Goal: Task Accomplishment & Management: Manage account settings

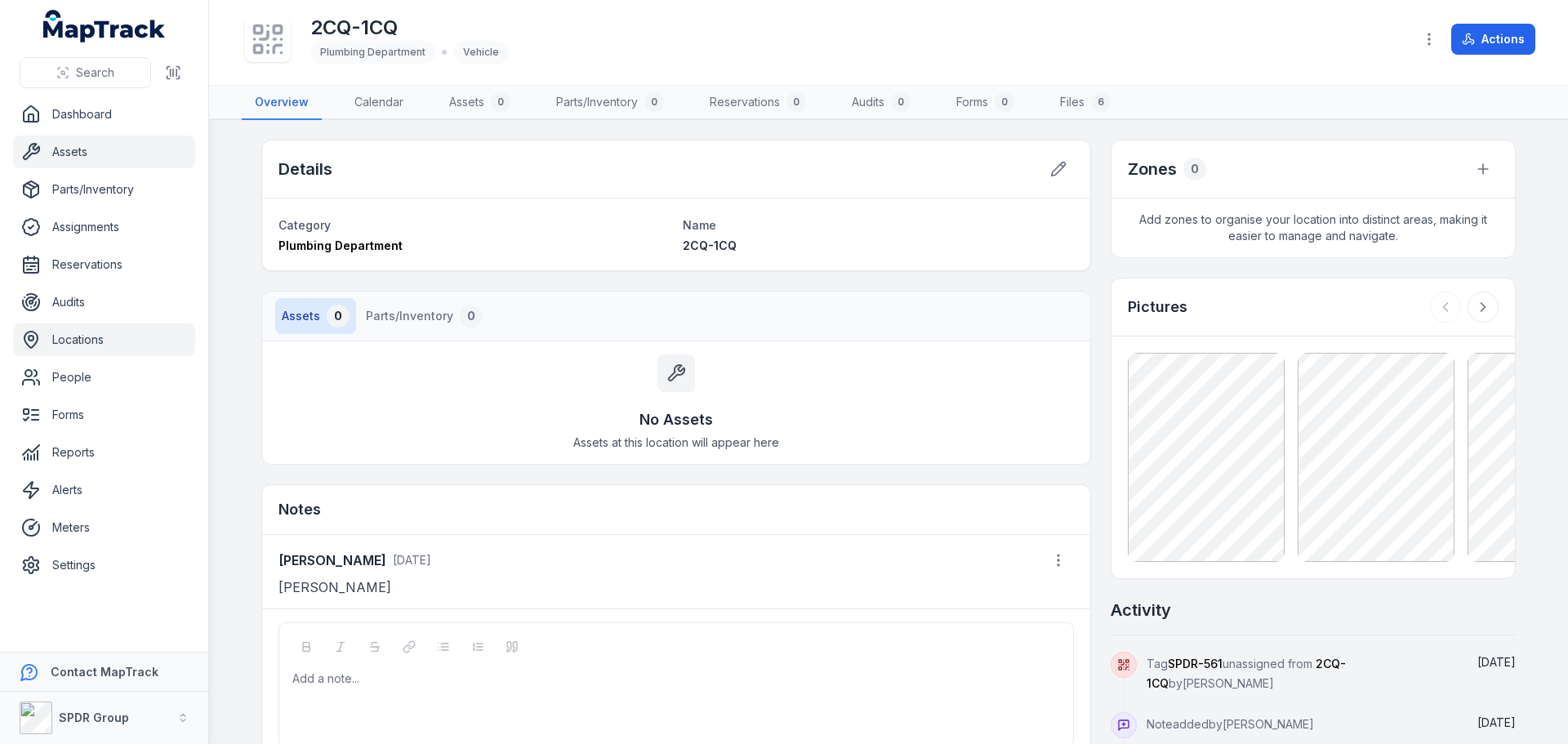
click at [63, 155] on link "Assets" at bounding box center [104, 152] width 182 height 32
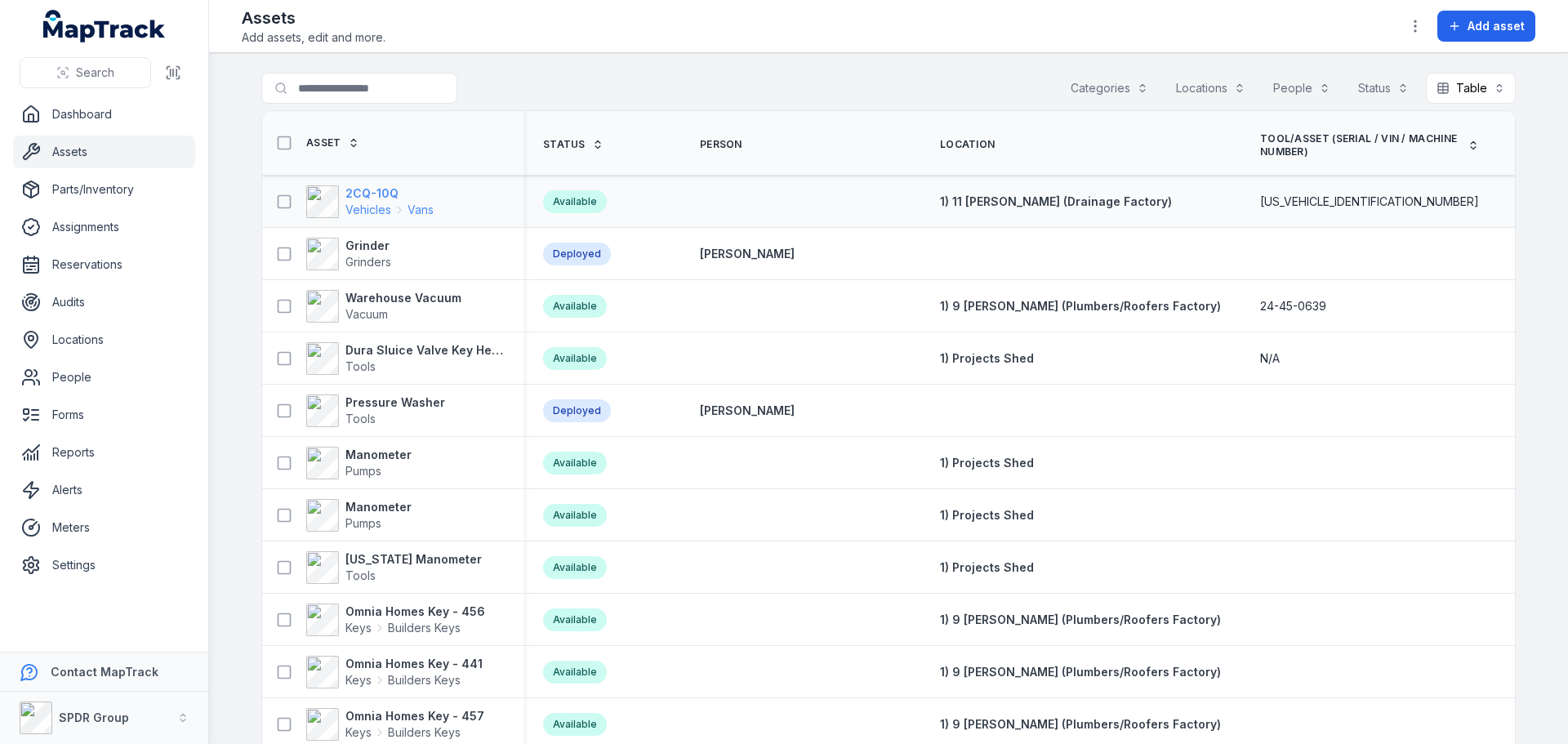
click at [360, 195] on strong "2CQ-10Q" at bounding box center [389, 193] width 88 height 16
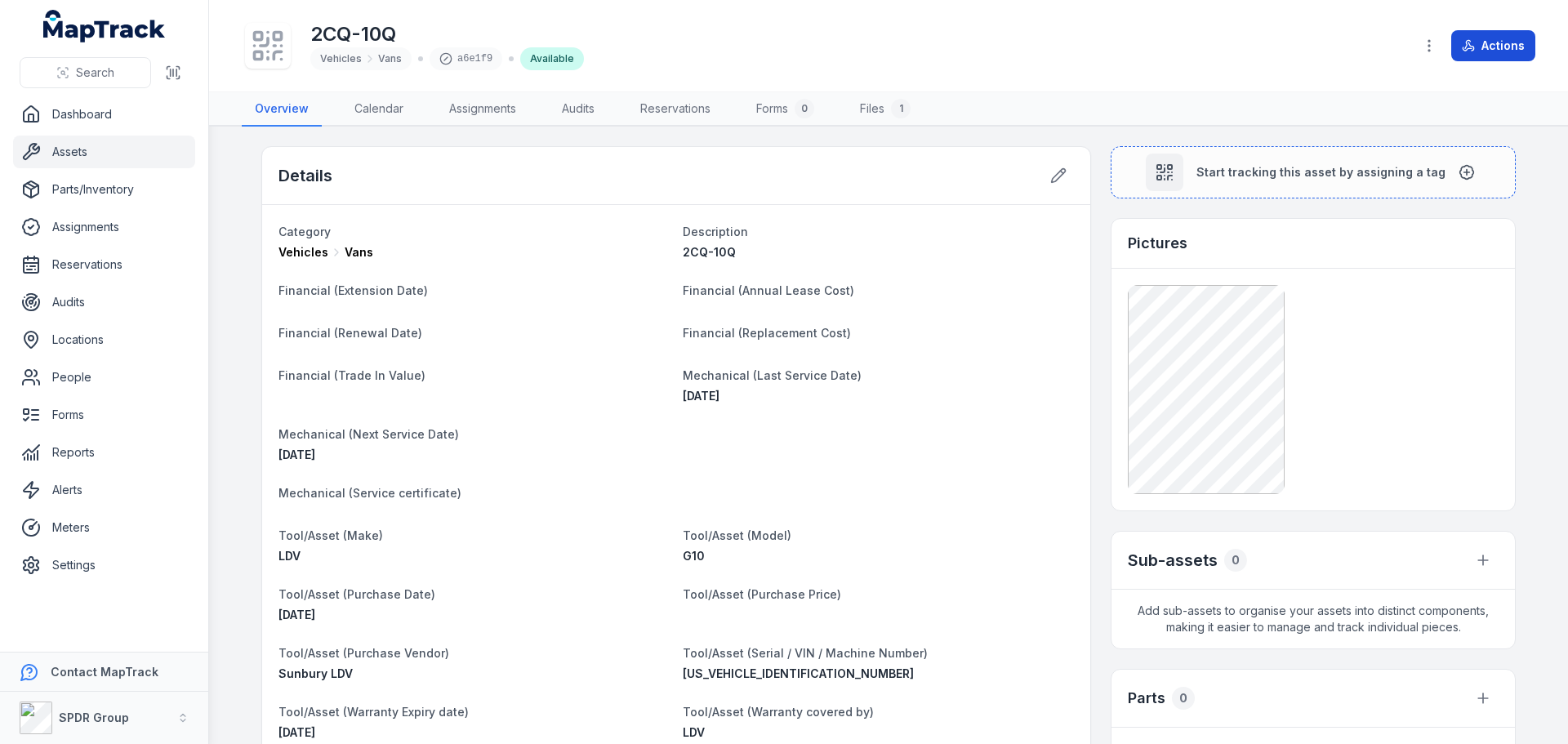
click at [1503, 44] on button "Actions" at bounding box center [1493, 46] width 85 height 31
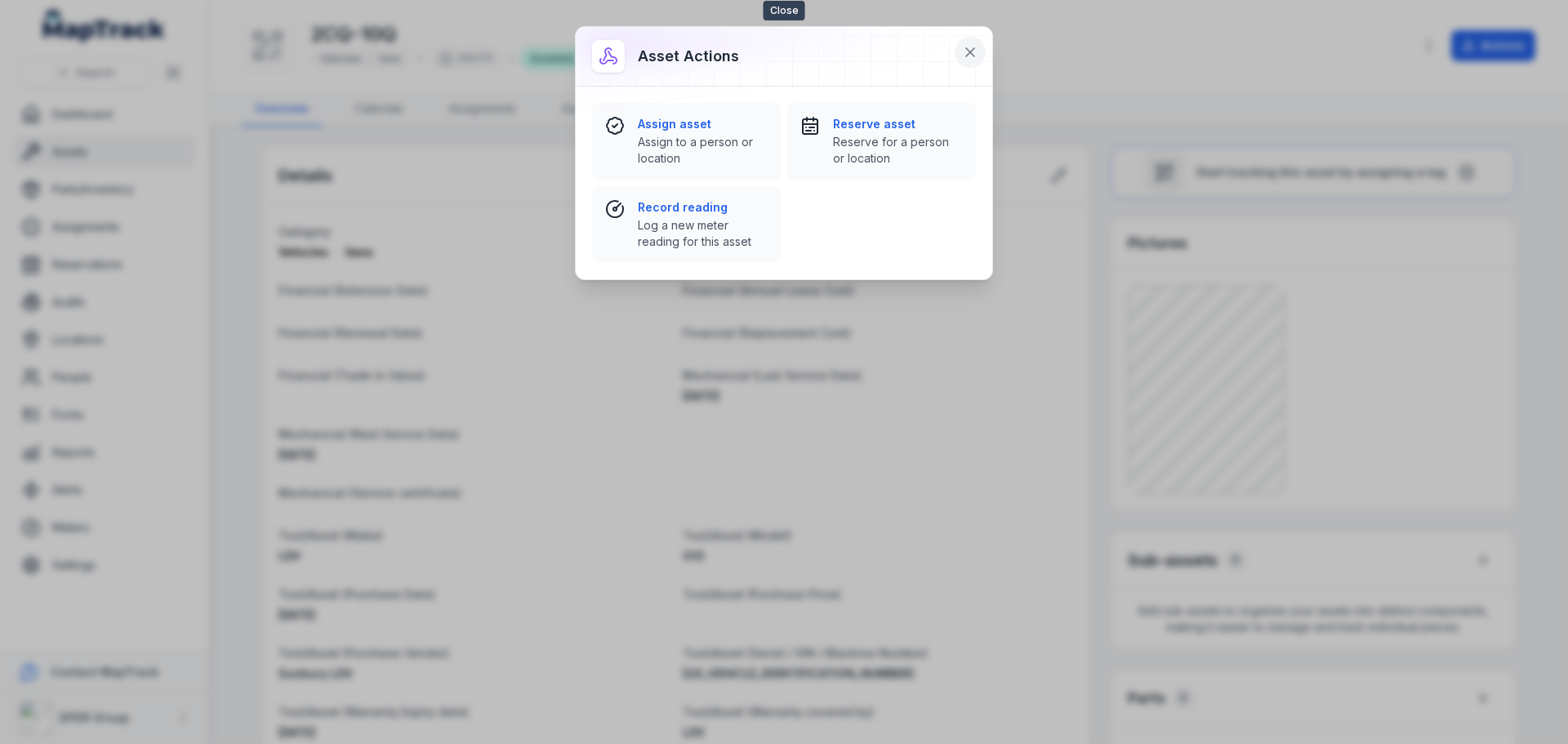
click at [981, 44] on button at bounding box center [970, 52] width 31 height 31
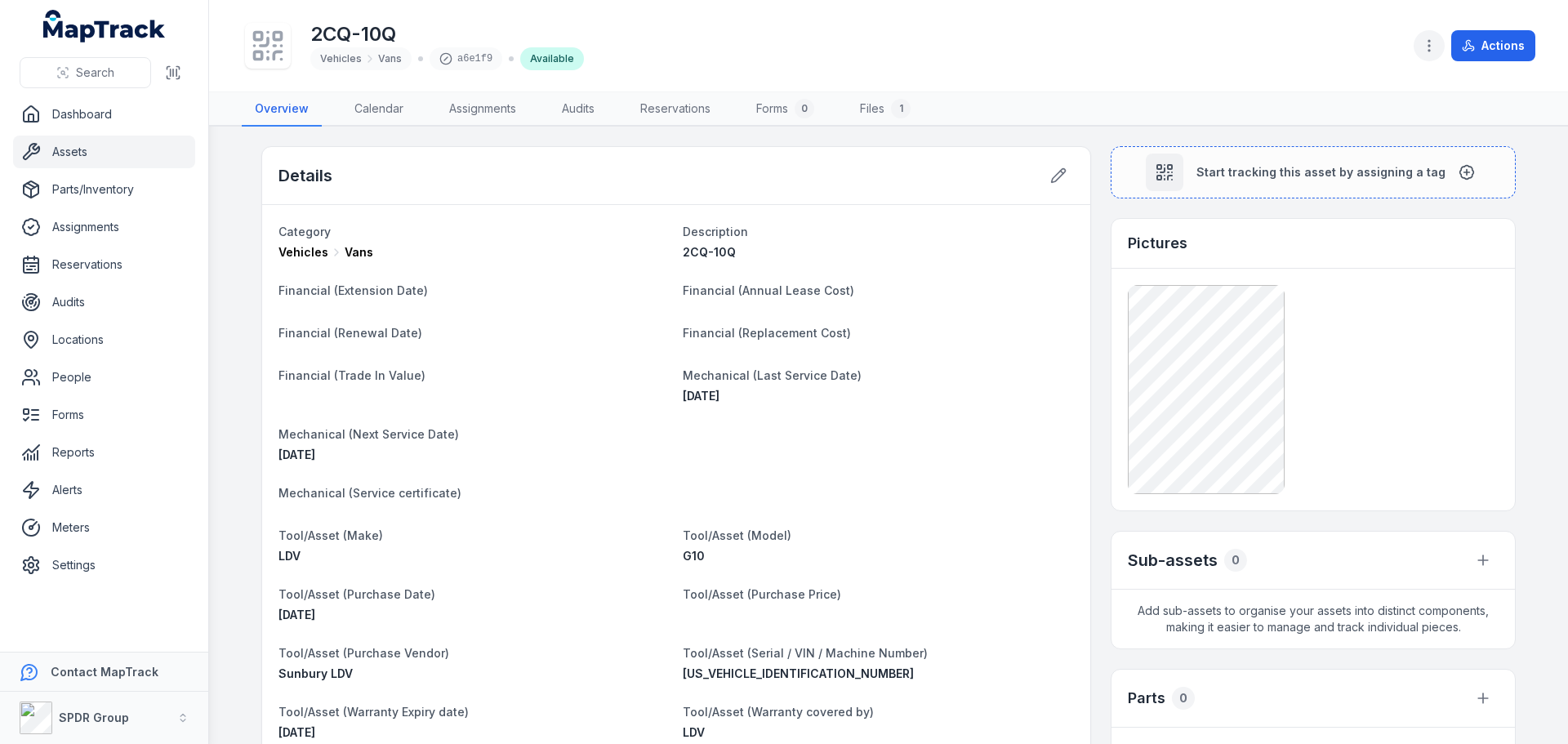
click at [1414, 49] on button "button" at bounding box center [1428, 46] width 31 height 31
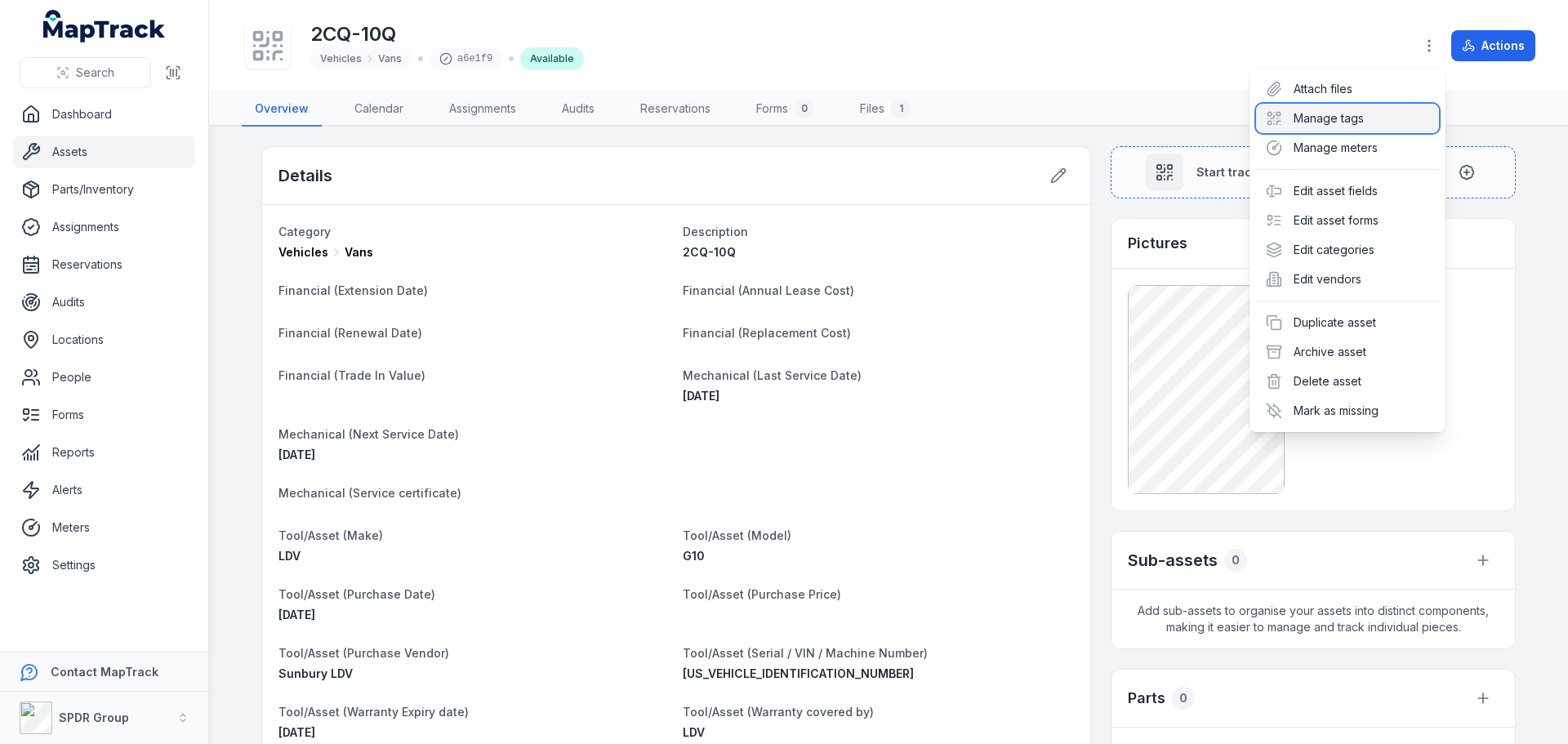
click at [1313, 120] on div "Manage tags" at bounding box center [1347, 118] width 183 height 29
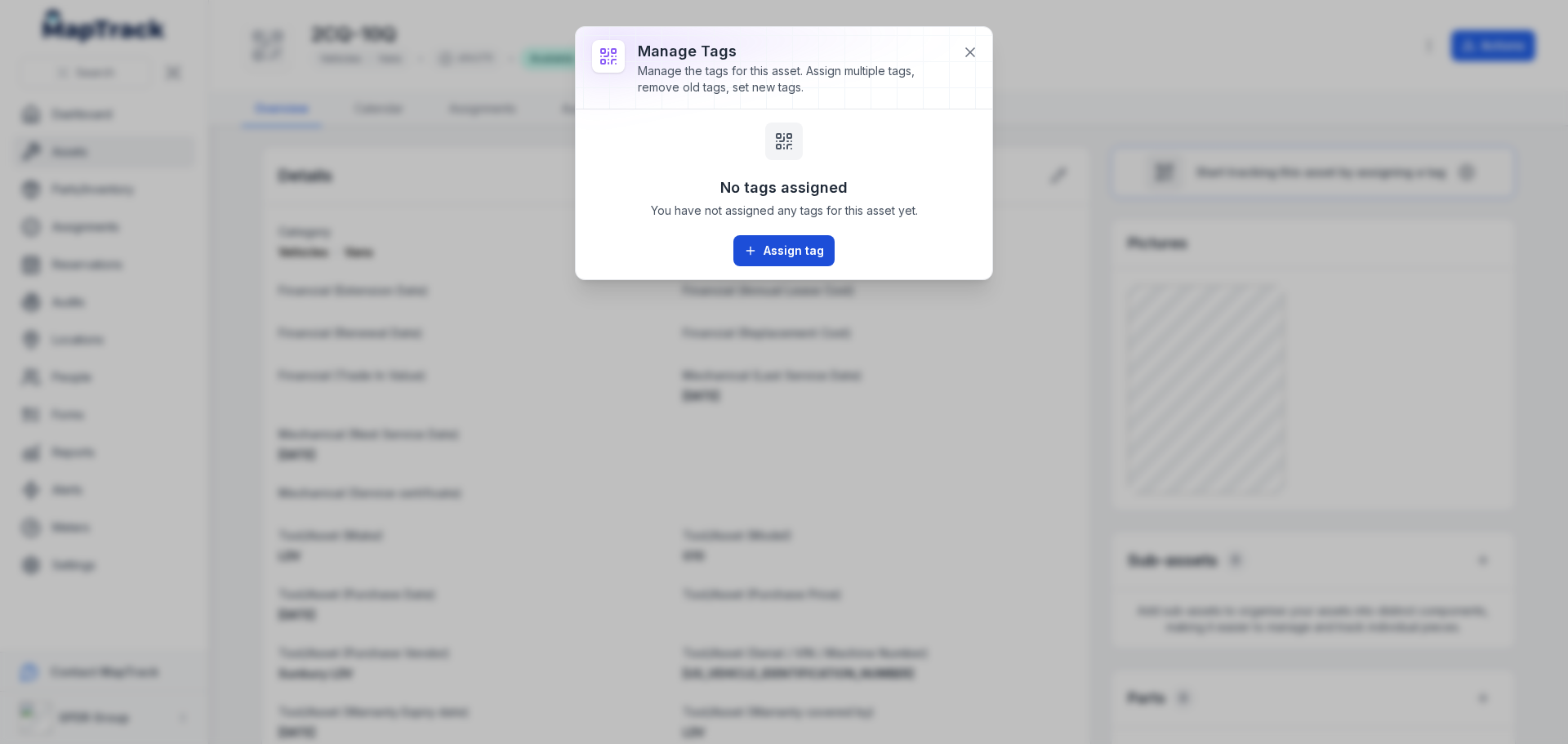
click at [762, 253] on button "Assign tag" at bounding box center [784, 251] width 102 height 31
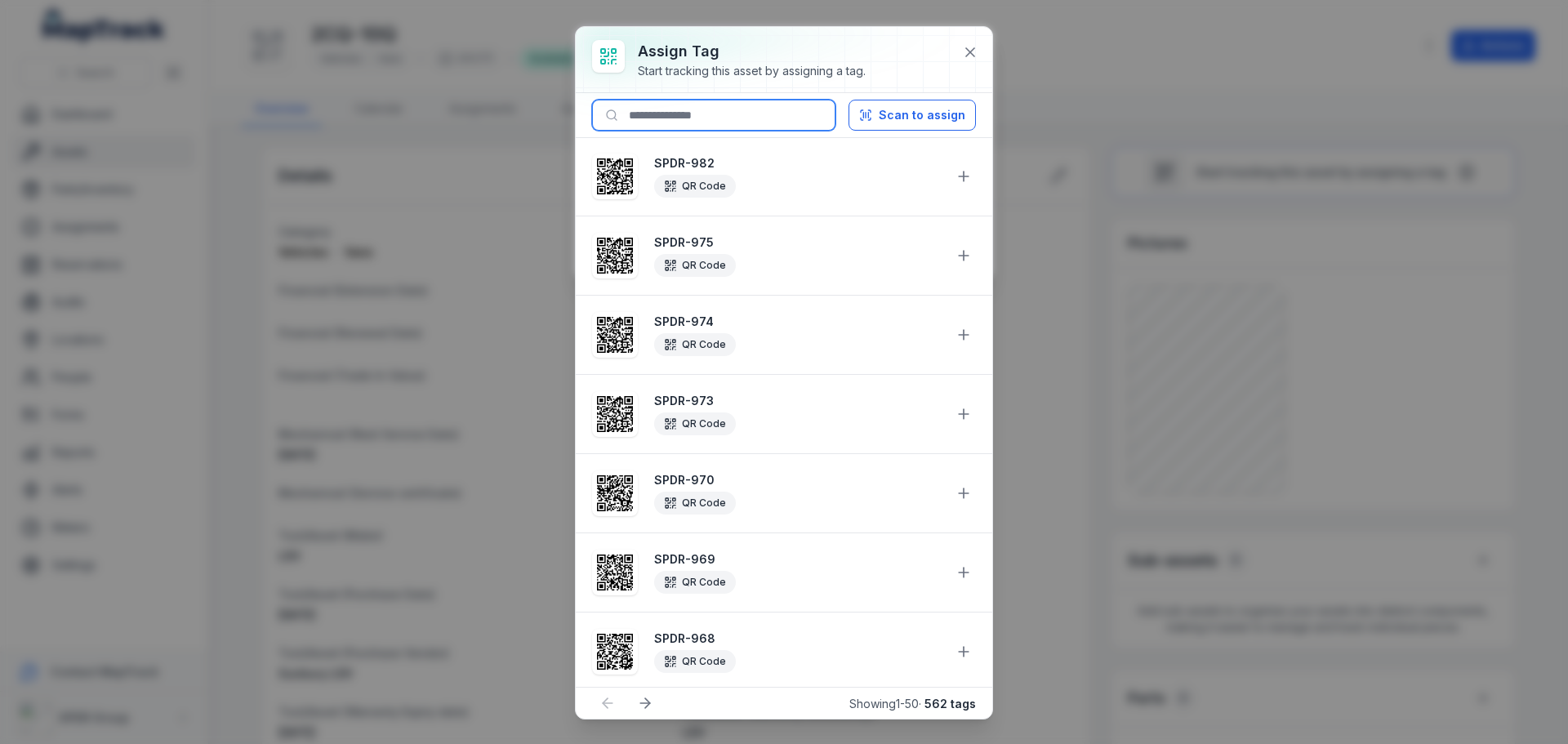
click at [665, 111] on input at bounding box center [713, 115] width 243 height 31
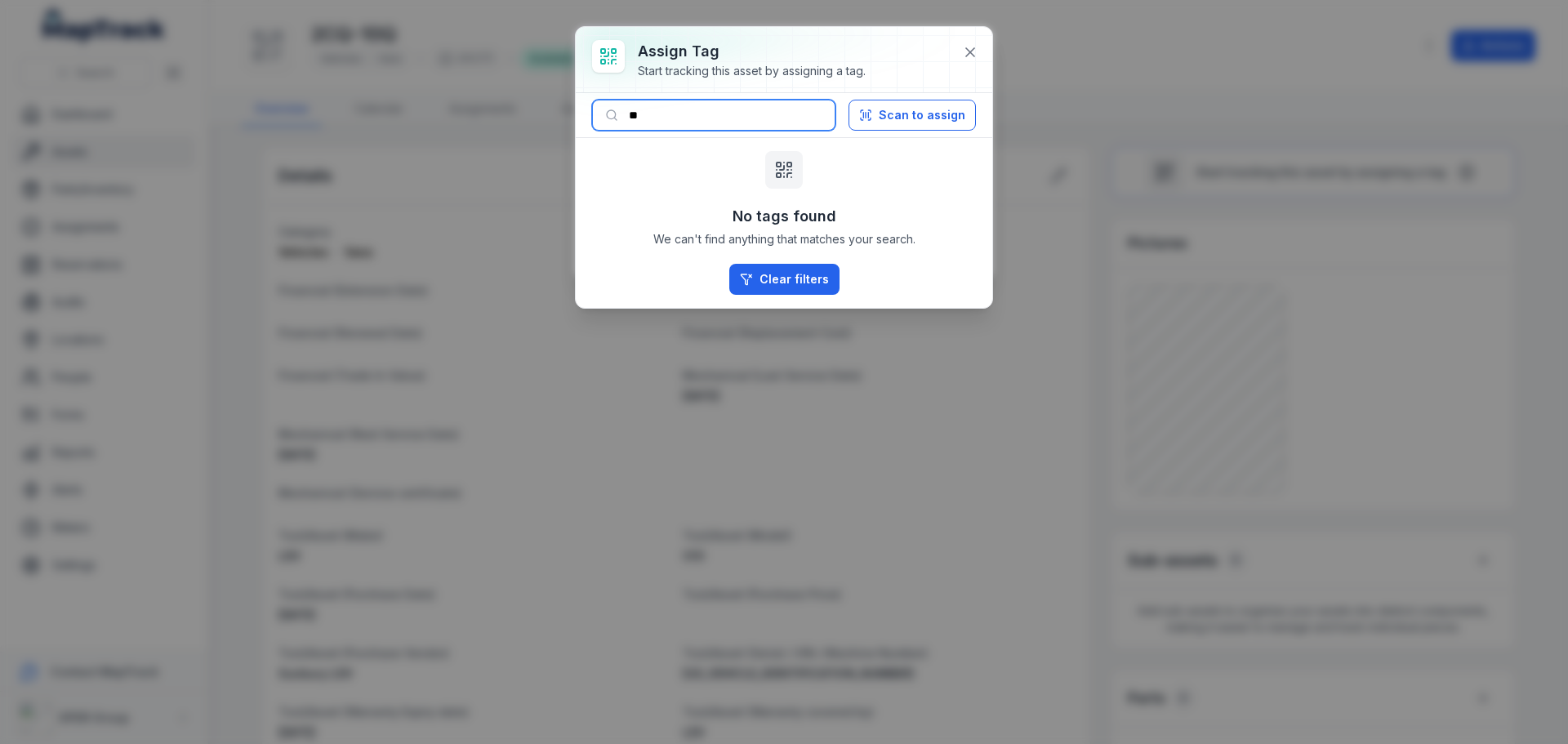
type input "*"
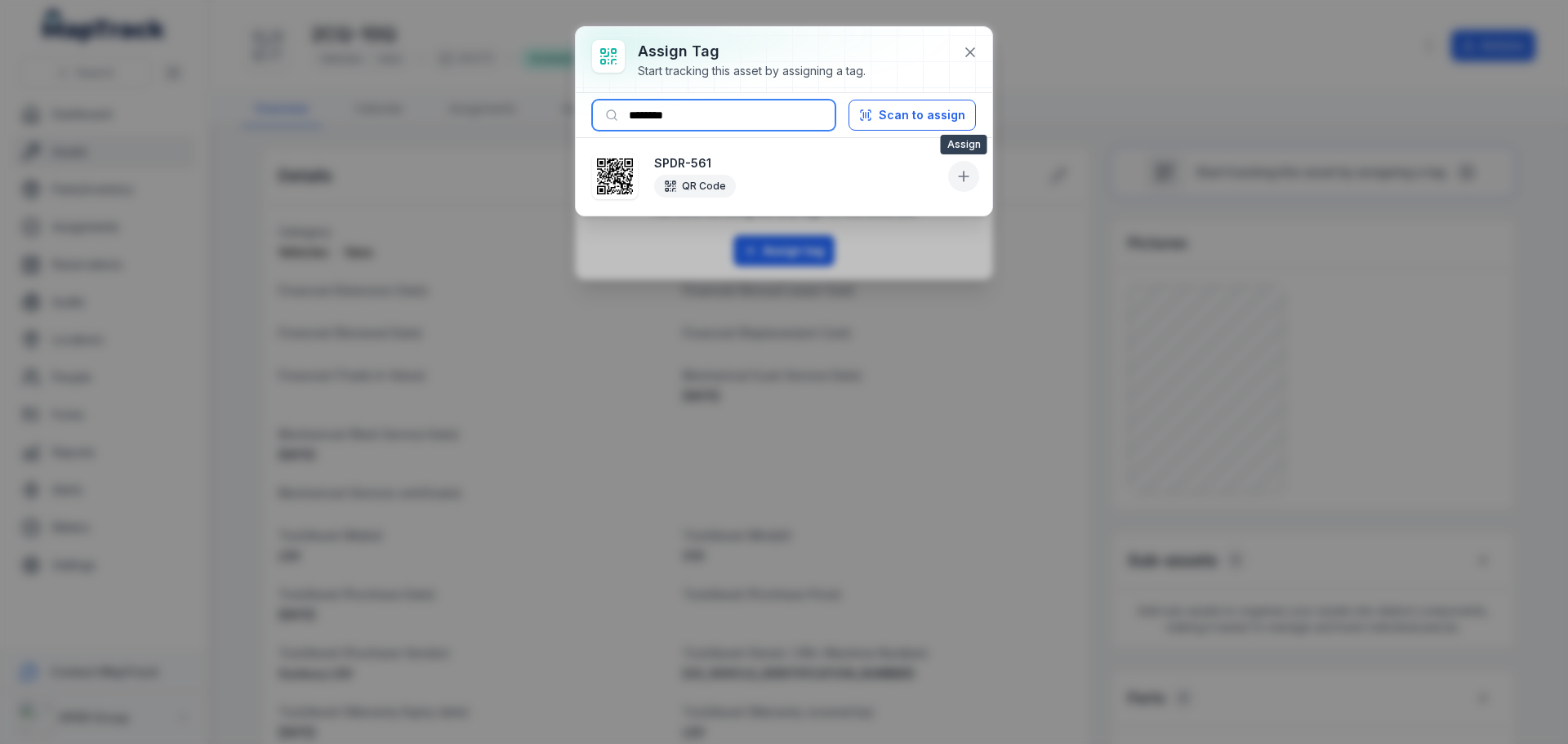
type input "********"
click at [967, 172] on icon at bounding box center [963, 176] width 16 height 16
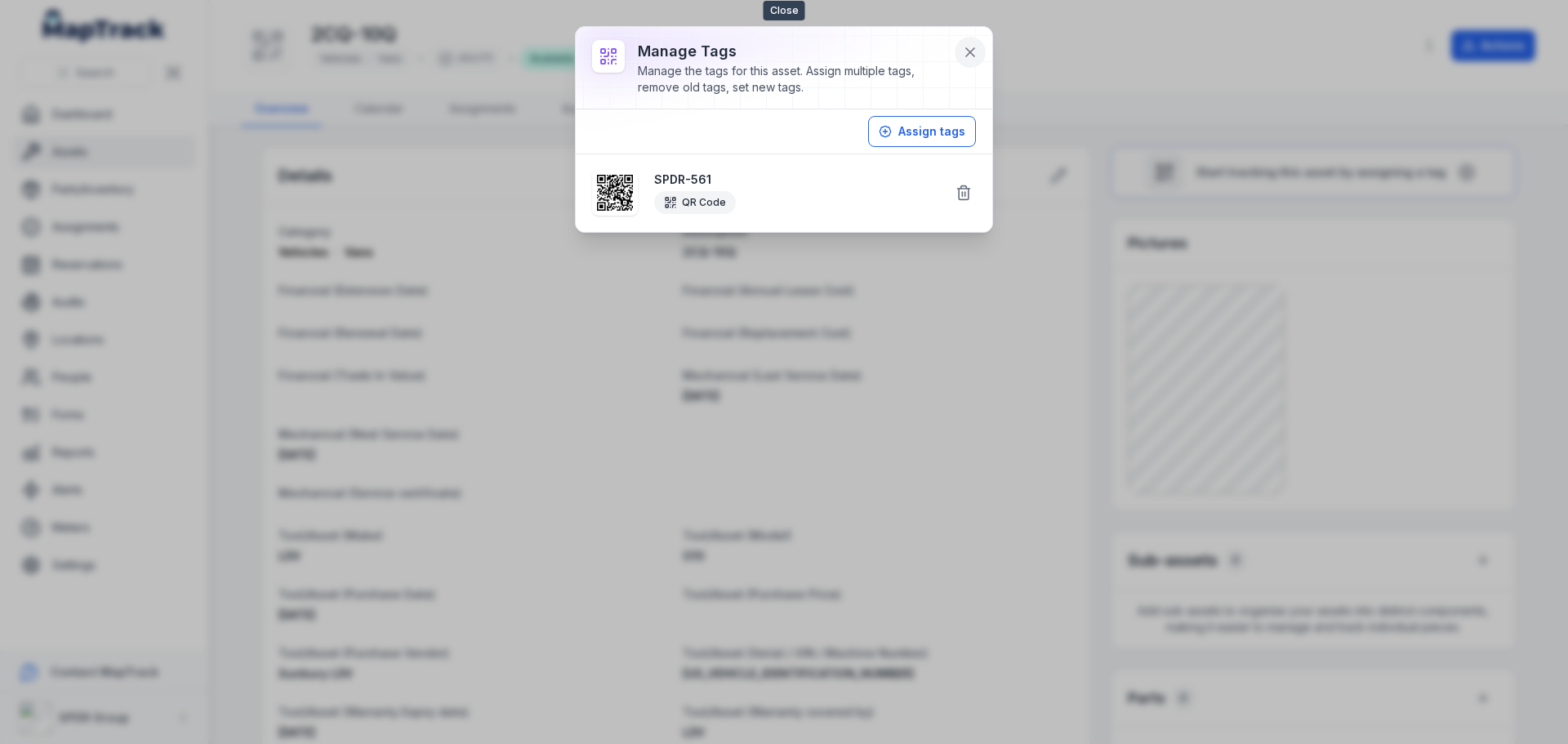
click at [967, 49] on icon at bounding box center [970, 52] width 9 height 9
